Goal: Information Seeking & Learning: Learn about a topic

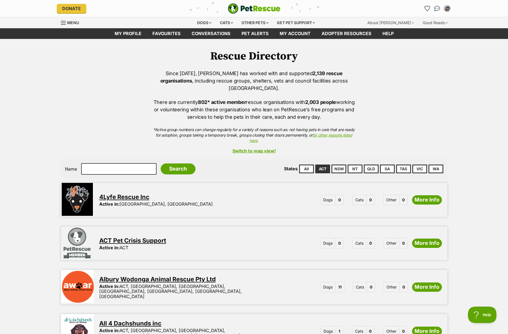
click at [190, 22] on div "Dogs Find a dog on PetRescue View all dogs Browse all of the doggos looking for…" at bounding box center [257, 22] width 196 height 11
click at [193, 20] on div "Dogs" at bounding box center [204, 22] width 22 height 11
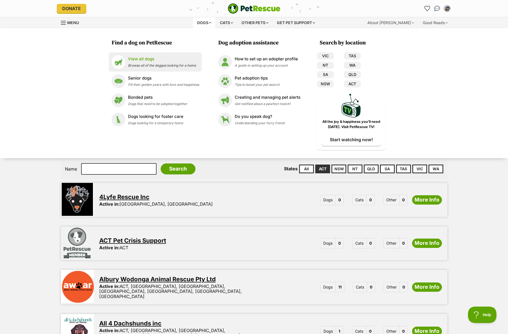
click at [152, 64] on span "Browse all of the doggos looking for a home" at bounding box center [162, 65] width 68 height 4
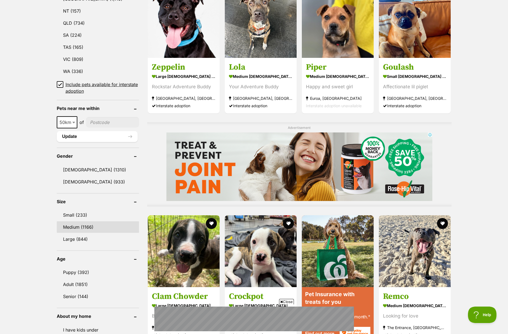
click at [99, 224] on link "Medium (1166)" at bounding box center [98, 227] width 82 height 12
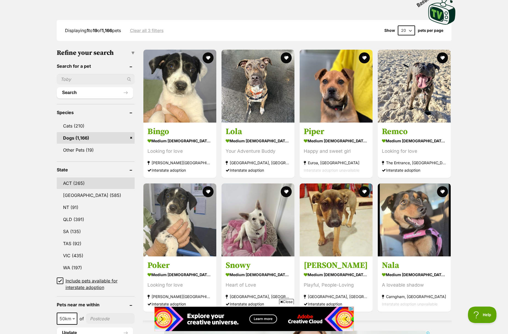
click at [93, 186] on link "ACT (265)" at bounding box center [96, 184] width 78 height 12
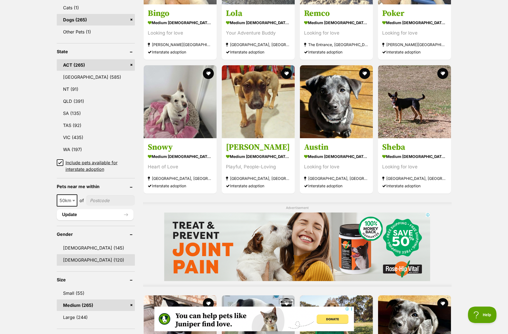
click at [87, 264] on link "[DEMOGRAPHIC_DATA] (120)" at bounding box center [96, 260] width 78 height 12
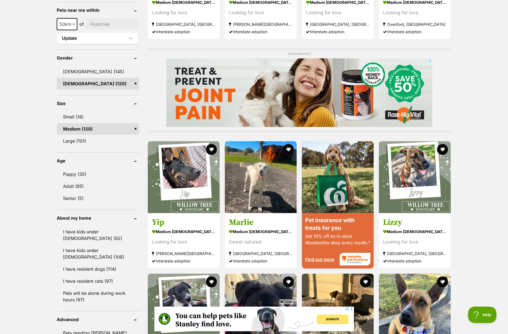
click at [87, 264] on link "I have resident dogs (114)" at bounding box center [98, 269] width 82 height 12
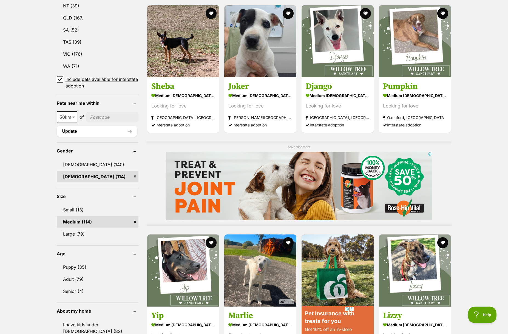
scroll to position [311, 0]
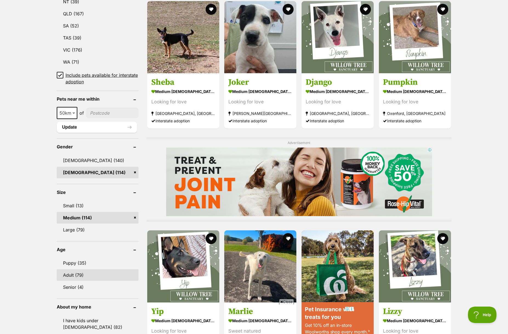
click at [103, 277] on link "Adult (79)" at bounding box center [98, 275] width 82 height 12
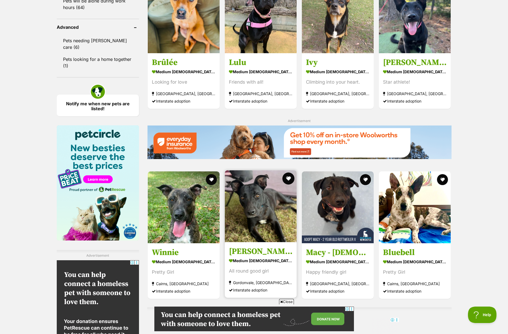
scroll to position [796, 0]
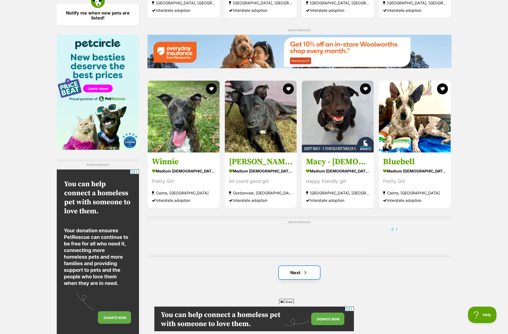
click at [300, 266] on link "Next" at bounding box center [299, 272] width 41 height 13
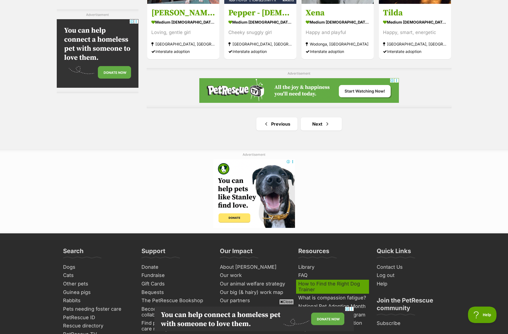
scroll to position [945, 0]
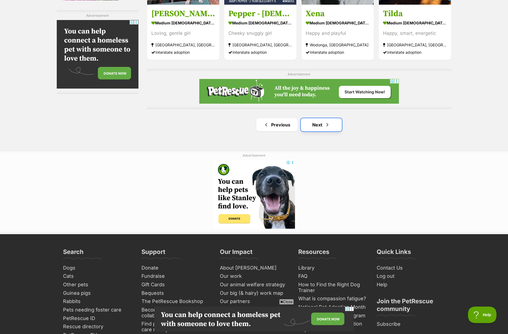
click at [322, 118] on link "Next" at bounding box center [321, 124] width 41 height 13
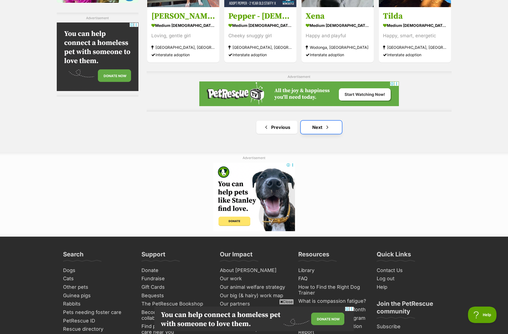
scroll to position [928, 0]
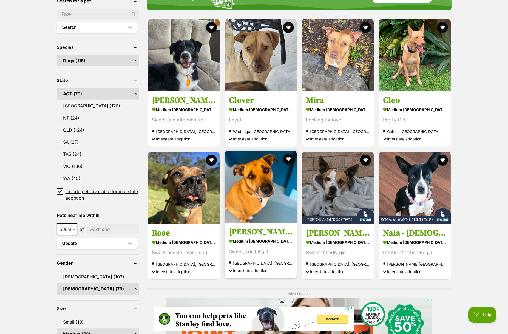
click at [255, 197] on img at bounding box center [261, 187] width 72 height 72
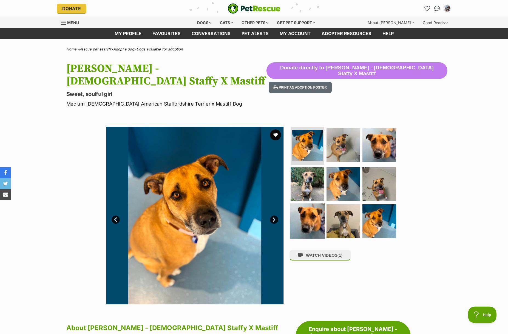
click at [309, 204] on img at bounding box center [307, 221] width 35 height 35
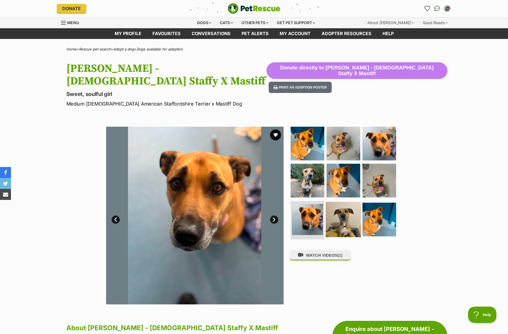
click at [339, 216] on img at bounding box center [343, 219] width 35 height 35
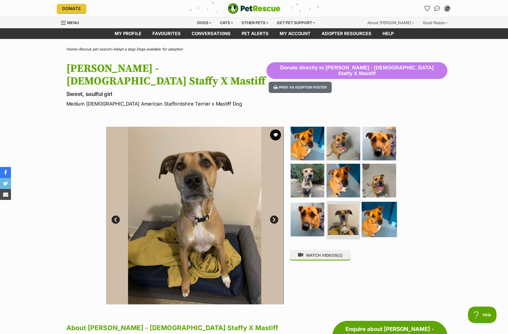
click at [371, 203] on img at bounding box center [379, 219] width 35 height 35
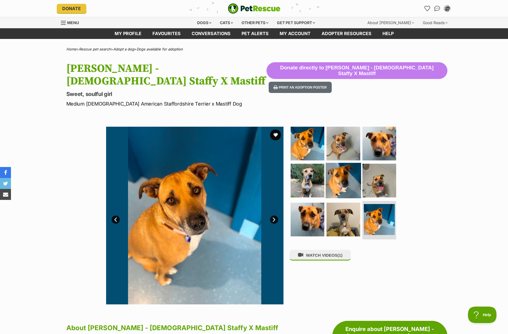
click at [358, 165] on img at bounding box center [343, 180] width 35 height 35
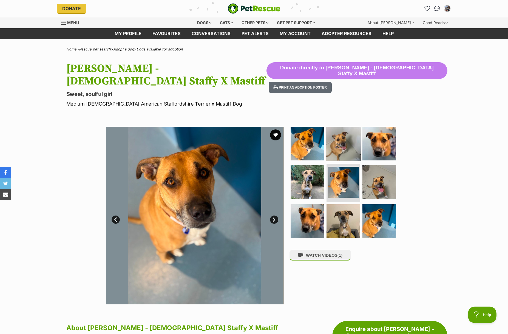
click at [334, 137] on img at bounding box center [343, 143] width 35 height 35
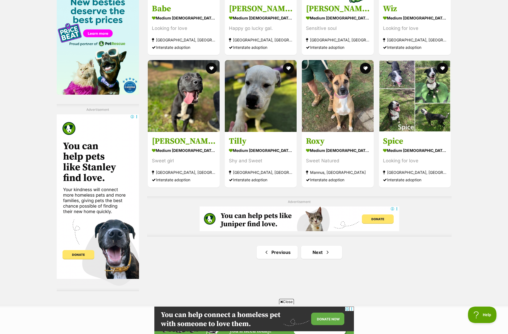
scroll to position [856, 0]
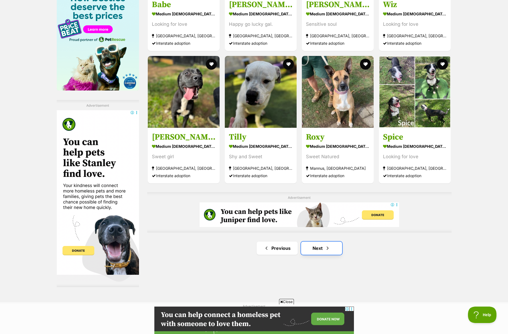
click at [325, 242] on link "Next" at bounding box center [321, 248] width 41 height 13
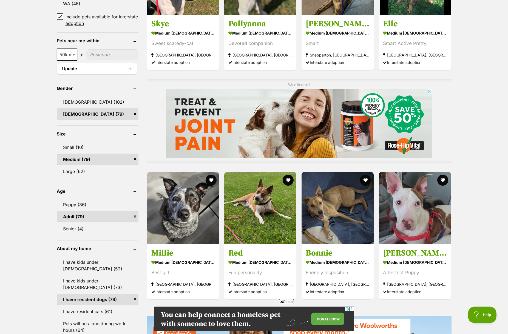
scroll to position [383, 0]
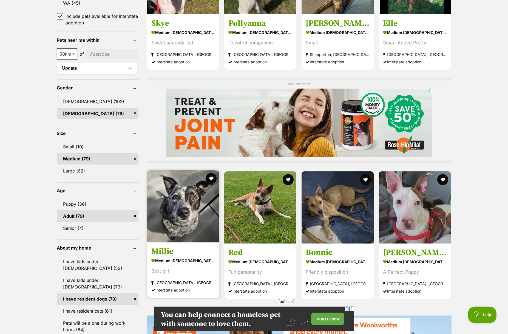
drag, startPoint x: 195, startPoint y: 200, endPoint x: 199, endPoint y: 201, distance: 4.5
click at [195, 200] on img at bounding box center [183, 206] width 72 height 72
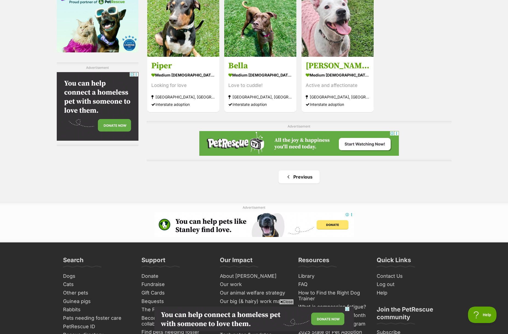
scroll to position [0, 0]
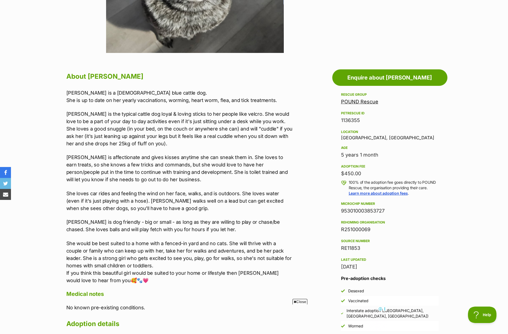
scroll to position [239, 0]
